Goal: Task Accomplishment & Management: Use online tool/utility

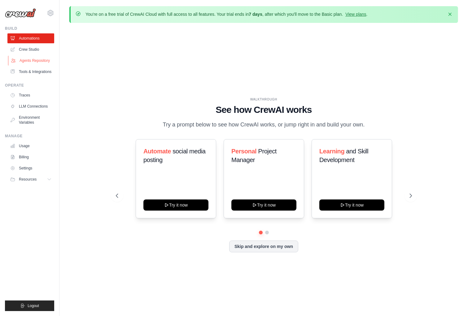
click at [40, 62] on link "Agents Repository" at bounding box center [31, 61] width 47 height 10
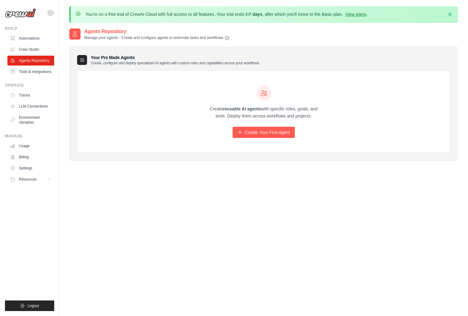
click at [133, 99] on div "Create reusable AI agents with specific roles, goals, and tools. Deploy them ac…" at bounding box center [263, 112] width 372 height 82
click at [152, 124] on div "Create reusable AI agents with specific roles, goals, and tools. Deploy them ac…" at bounding box center [263, 112] width 372 height 82
click at [152, 122] on div "Create reusable AI agents with specific roles, goals, and tools. Deploy them ac…" at bounding box center [263, 112] width 372 height 82
